Goal: Information Seeking & Learning: Learn about a topic

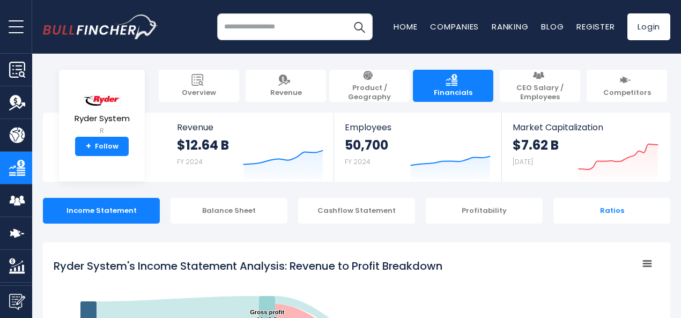
click at [594, 215] on div "Ratios" at bounding box center [611, 211] width 117 height 26
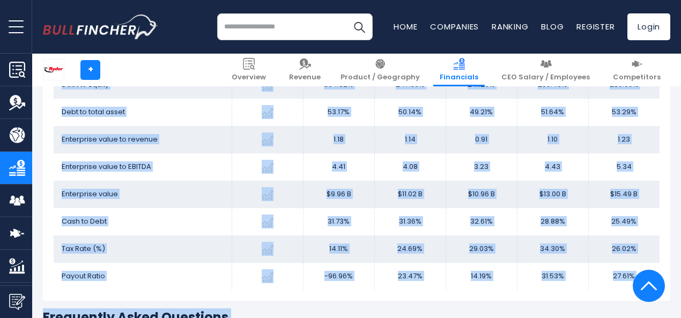
scroll to position [2352, 0]
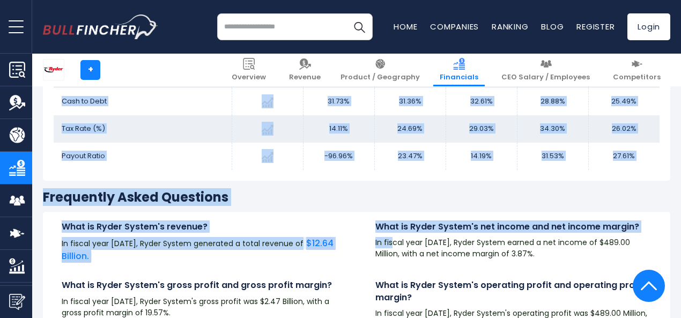
drag, startPoint x: 62, startPoint y: 180, endPoint x: 647, endPoint y: 164, distance: 584.6
copy div "Lorem Ipsumd's Ametcon Adipi Elits 8966 6916 1718 0203 2992 Doei tem Inci Utlab…"
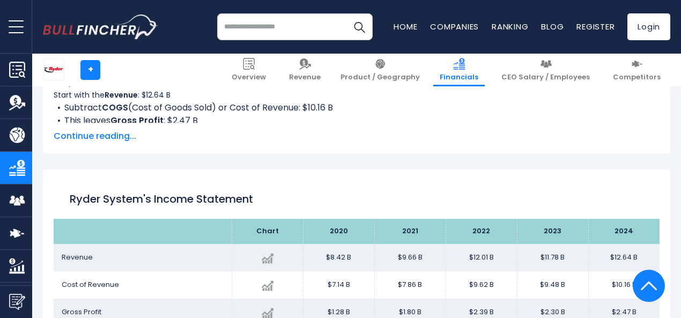
scroll to position [475, 0]
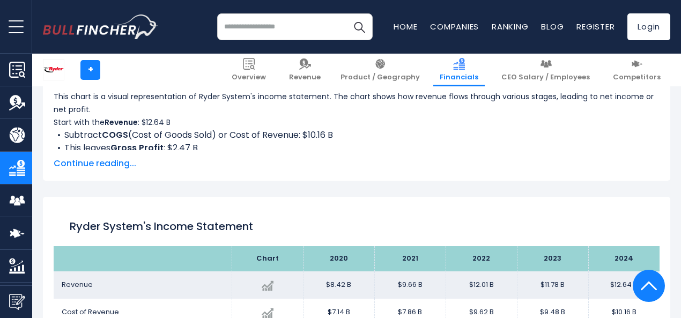
click at [152, 210] on div "Ryder System's Income Statement" at bounding box center [357, 226] width 606 height 39
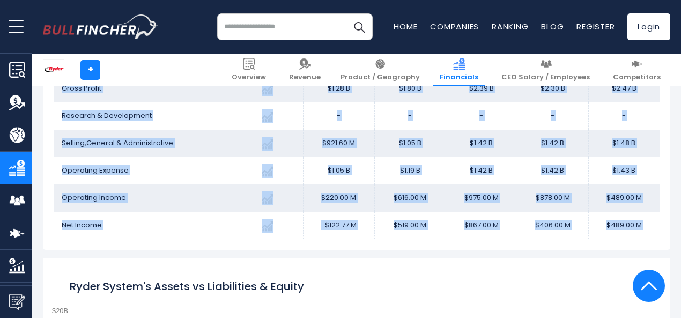
scroll to position [743, 0]
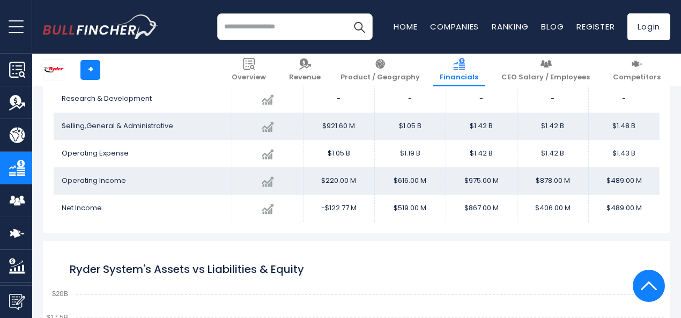
drag, startPoint x: 63, startPoint y: 173, endPoint x: 656, endPoint y: 223, distance: 595.6
click at [656, 223] on div "Ryder System's Income Statement Chart 2024" at bounding box center [356, 81] width 627 height 304
copy div "Ryder System's Income Statement"
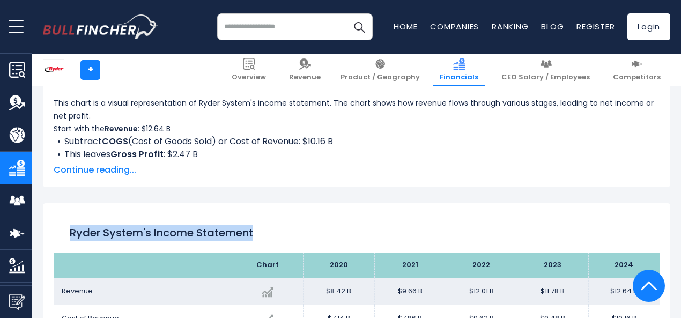
scroll to position [529, 0]
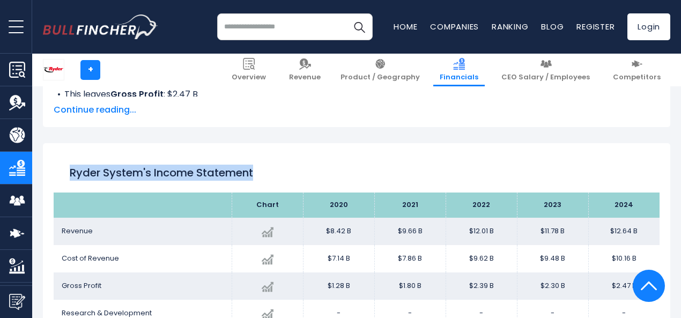
click at [179, 217] on th at bounding box center [143, 204] width 178 height 25
drag, startPoint x: 251, startPoint y: 173, endPoint x: 61, endPoint y: 179, distance: 190.4
click at [61, 179] on div "Ryder System's Income Statement" at bounding box center [357, 173] width 606 height 39
copy h1 "Ryder System's Income Statement"
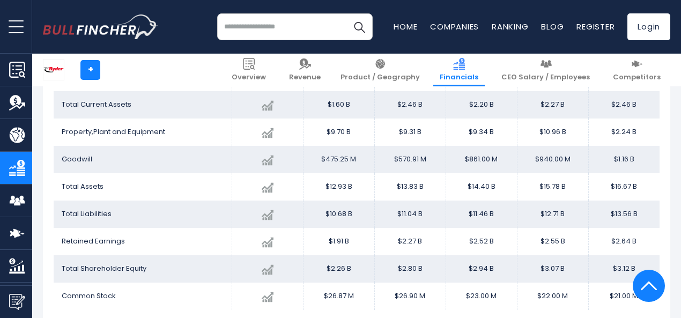
scroll to position [1360, 0]
